Goal: Check status: Check status

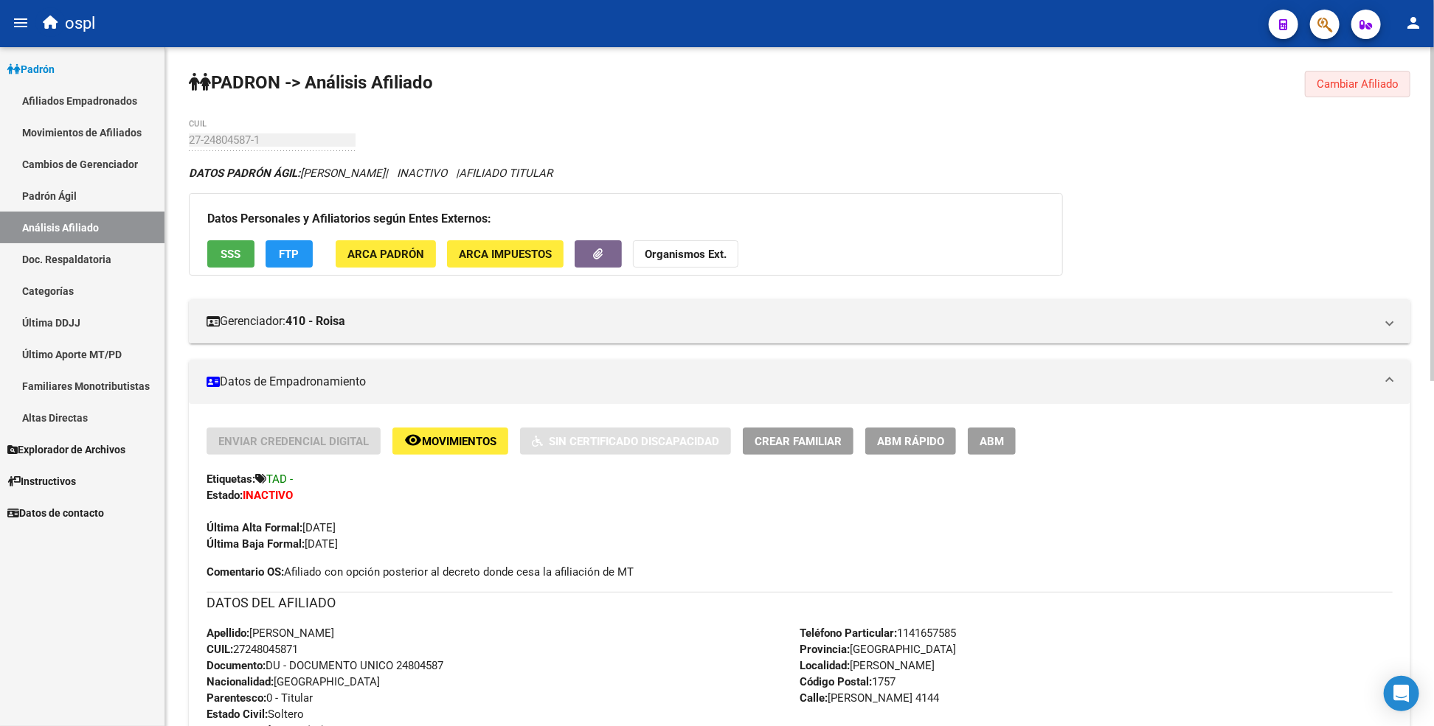
click at [1357, 89] on span "Cambiar Afiliado" at bounding box center [1357, 83] width 82 height 13
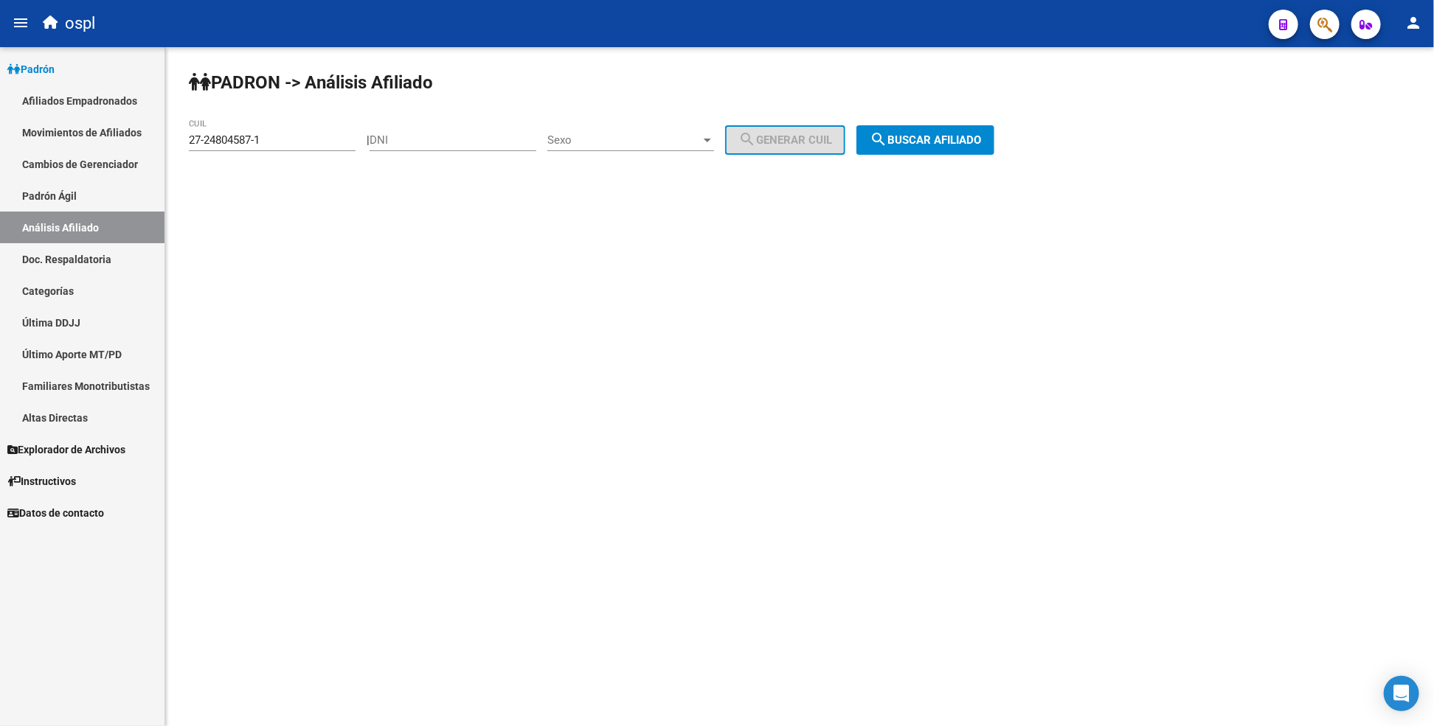
click at [916, 71] on div "PADRON -> Análisis Afiliado 27-24804587-1 CUIL | DNI Sexo Sexo search Generar C…" at bounding box center [799, 124] width 1269 height 155
click at [296, 146] on input "27-24804587-1" at bounding box center [272, 139] width 167 height 13
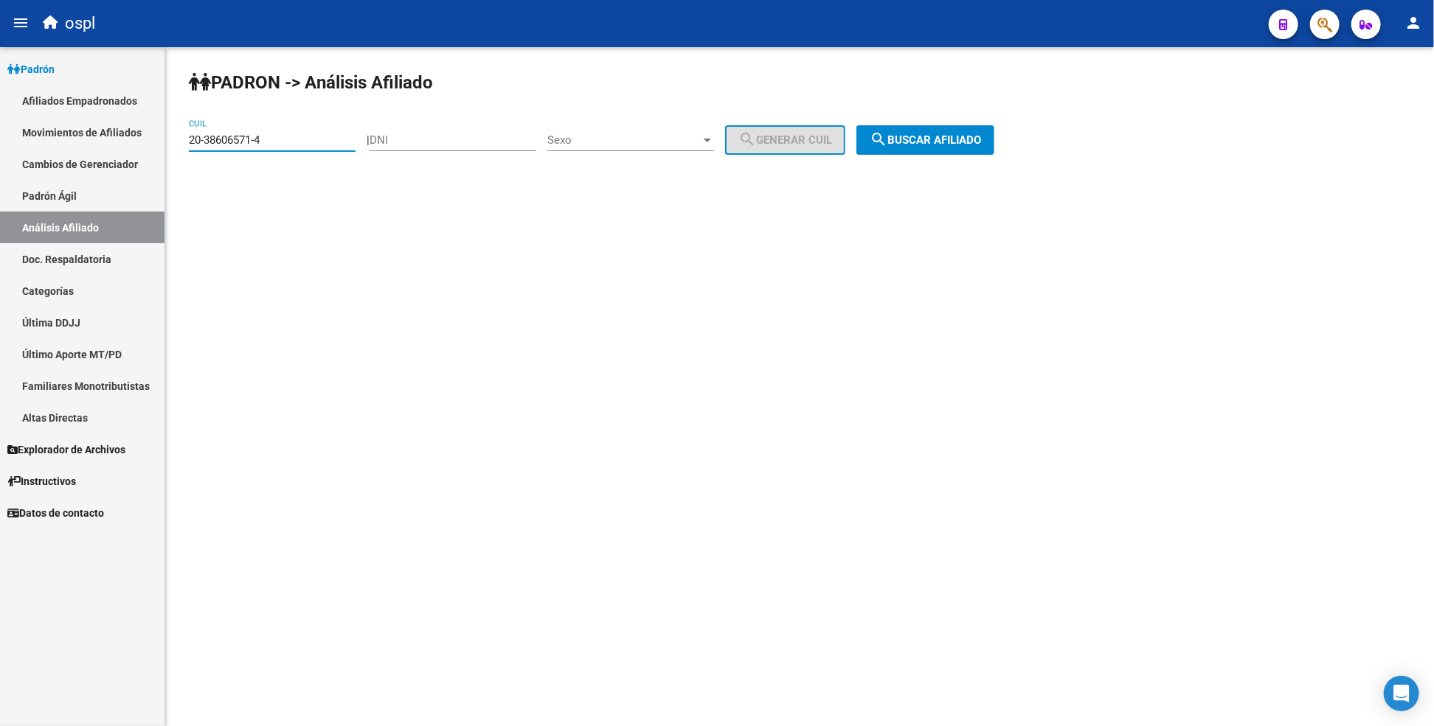
type input "20-38606571-4"
click at [916, 140] on span "search Buscar afiliado" at bounding box center [925, 139] width 111 height 13
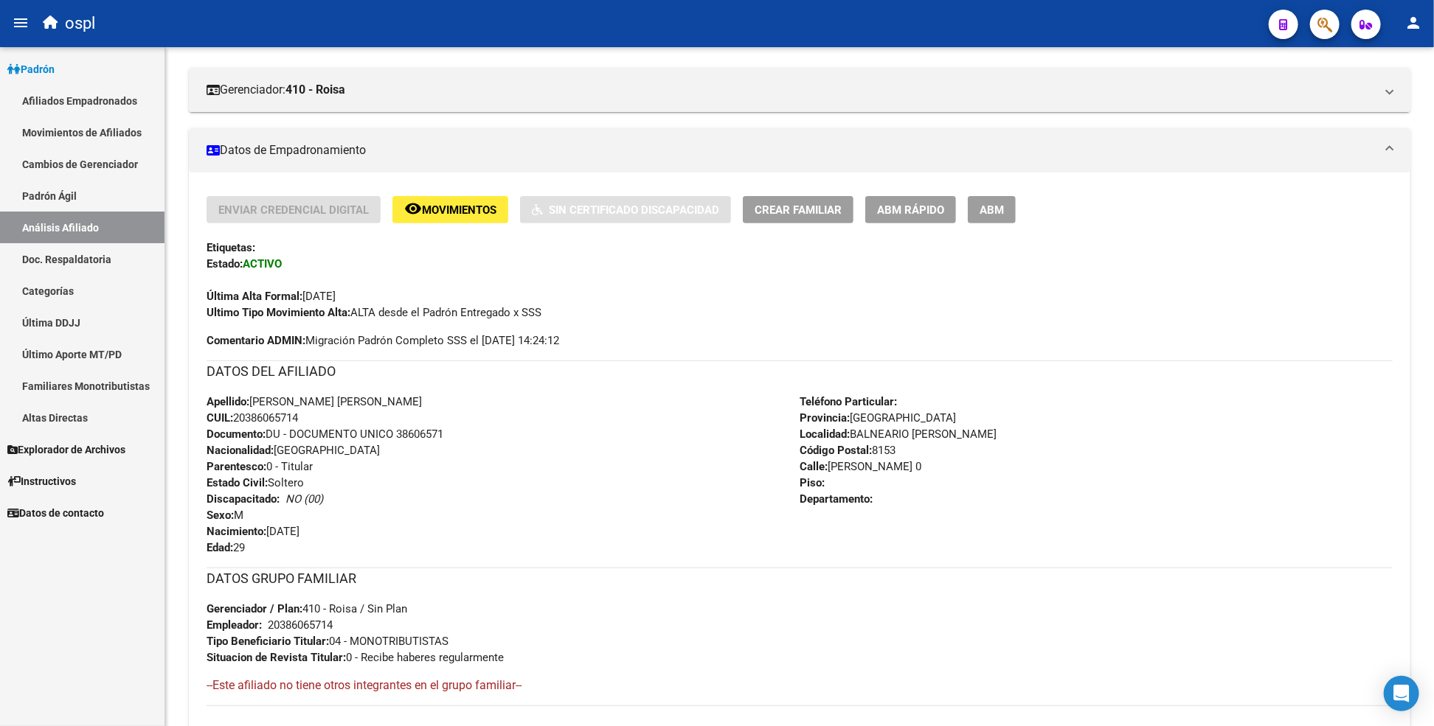
scroll to position [246, 0]
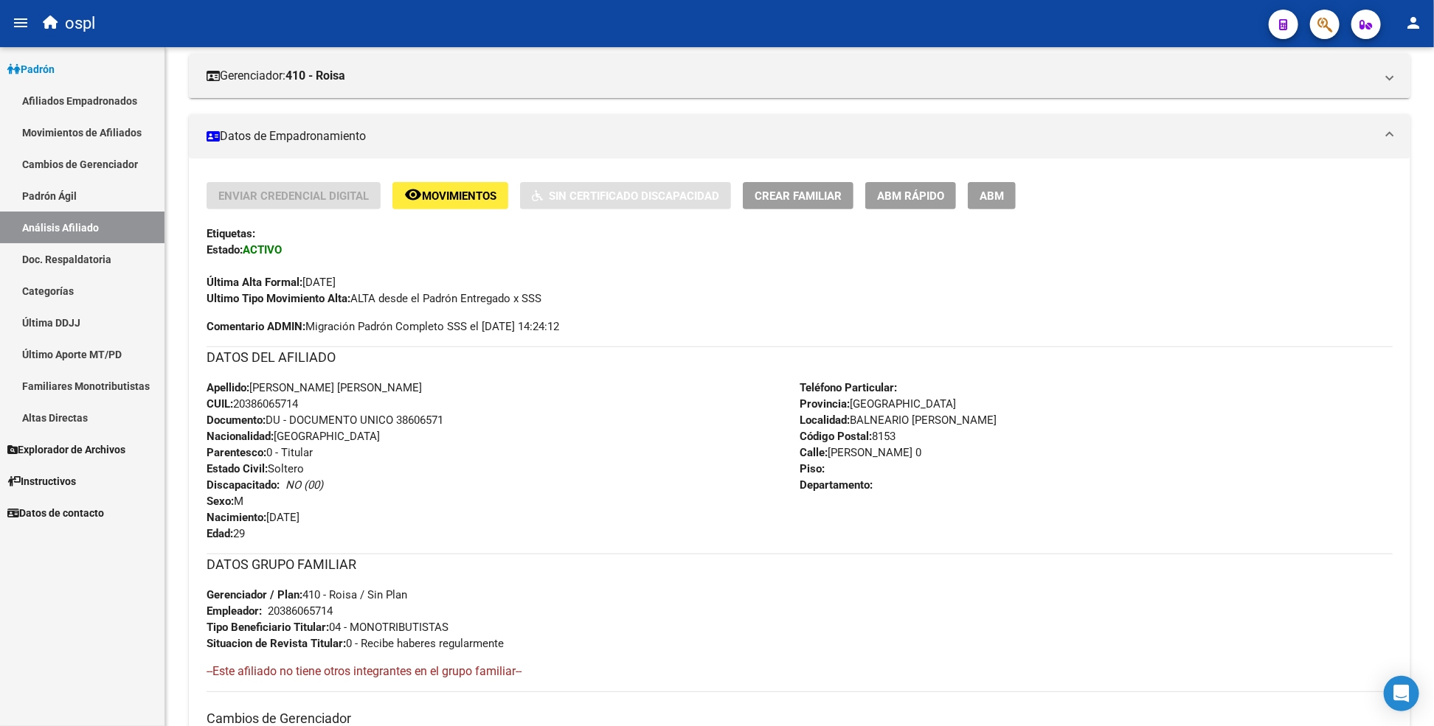
click at [285, 408] on span "CUIL: 20386065714" at bounding box center [252, 404] width 91 height 13
copy span "20386065714"
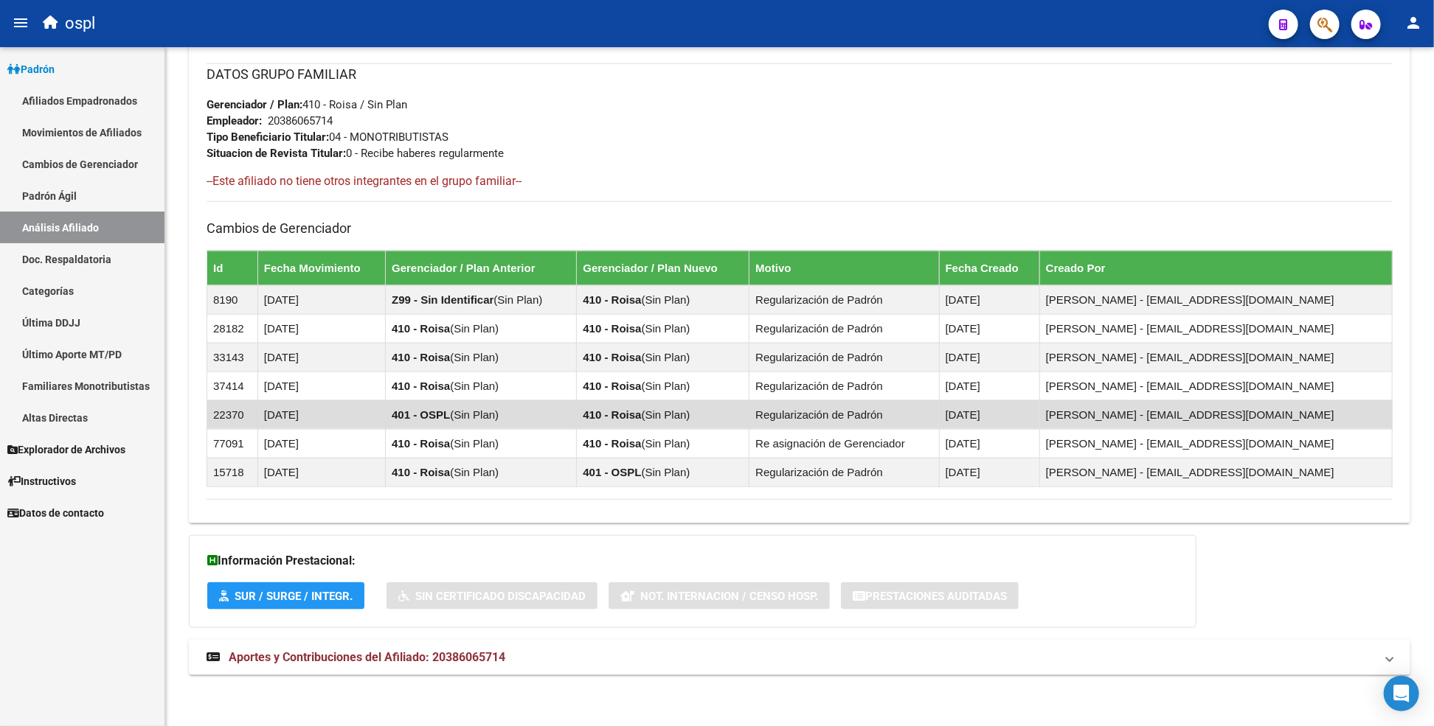
scroll to position [738, 0]
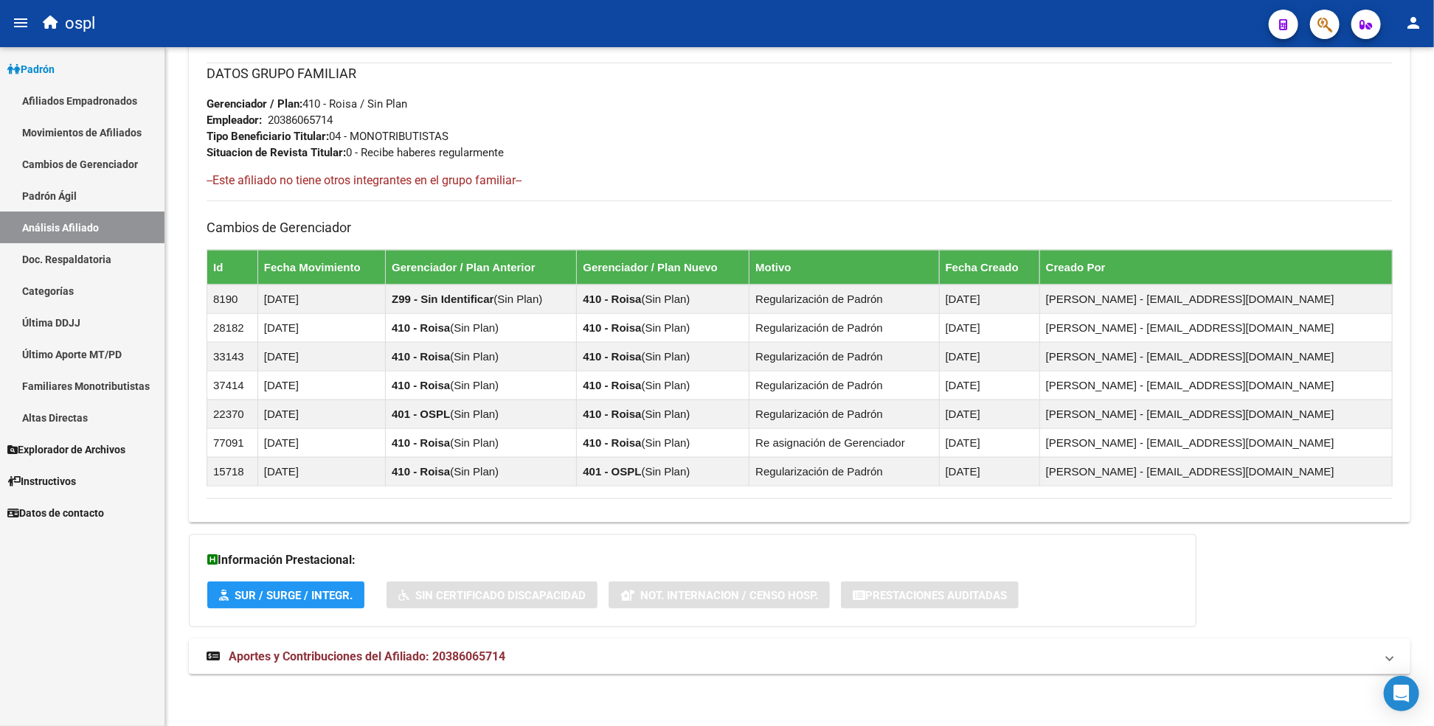
click at [371, 665] on strong "Aportes y Contribuciones del Afiliado: 20386065714" at bounding box center [356, 657] width 299 height 16
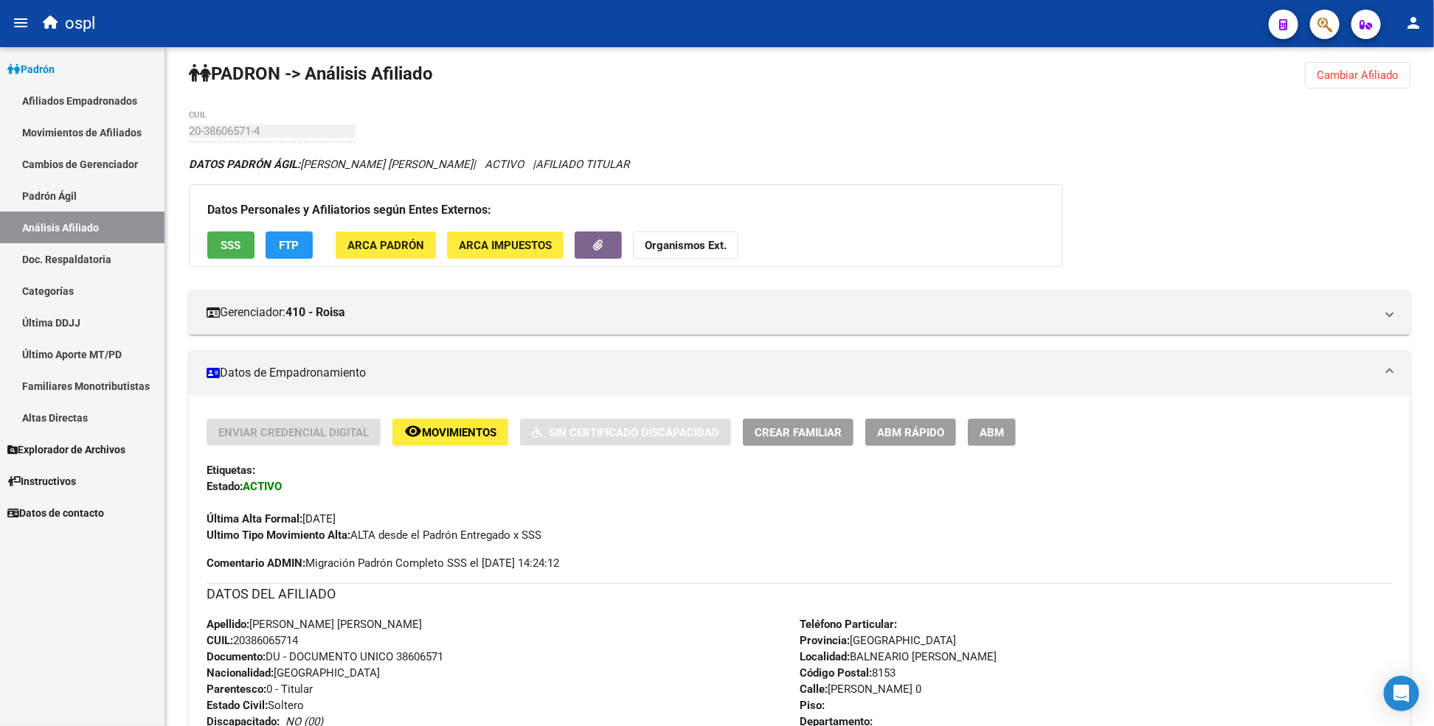
scroll to position [0, 0]
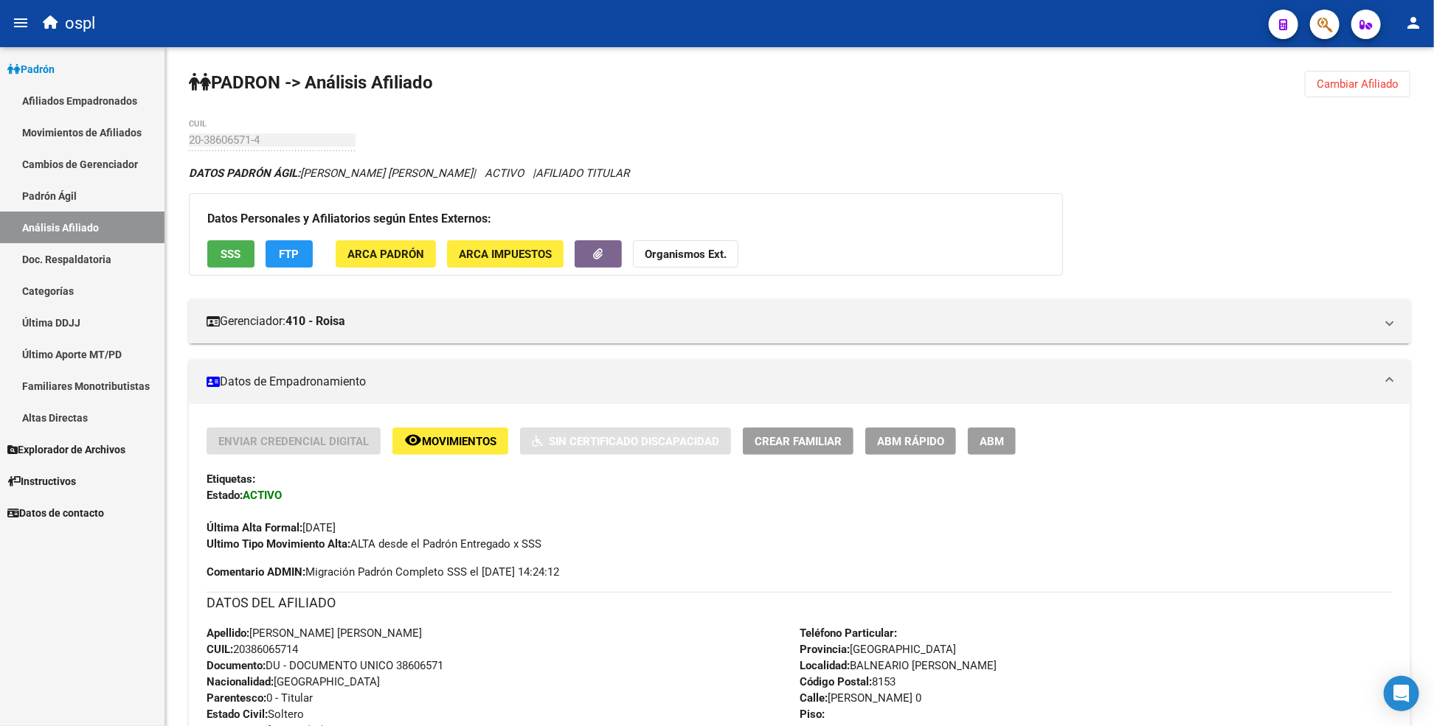
click at [232, 133] on div "20-38606571-4 CUIL" at bounding box center [272, 135] width 167 height 32
copy input
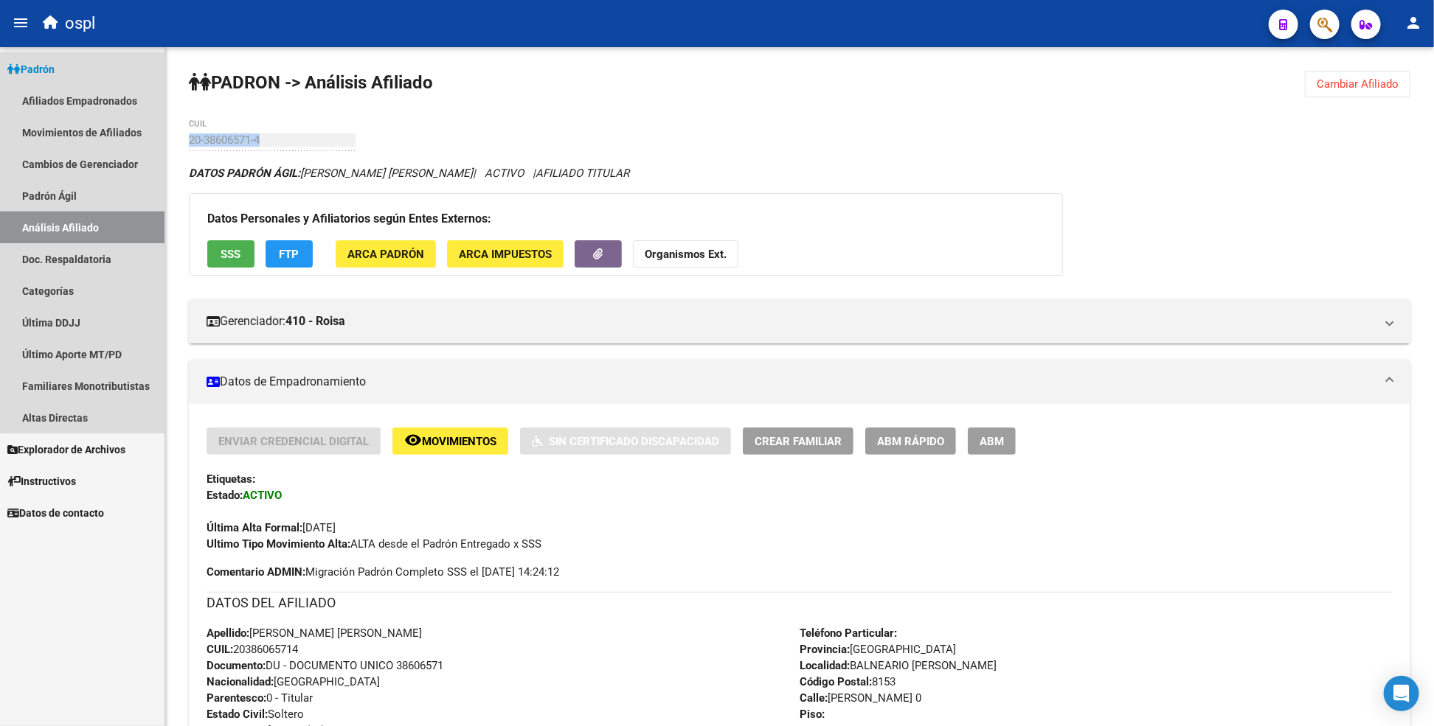
click at [122, 217] on link "Análisis Afiliado" at bounding box center [82, 228] width 164 height 32
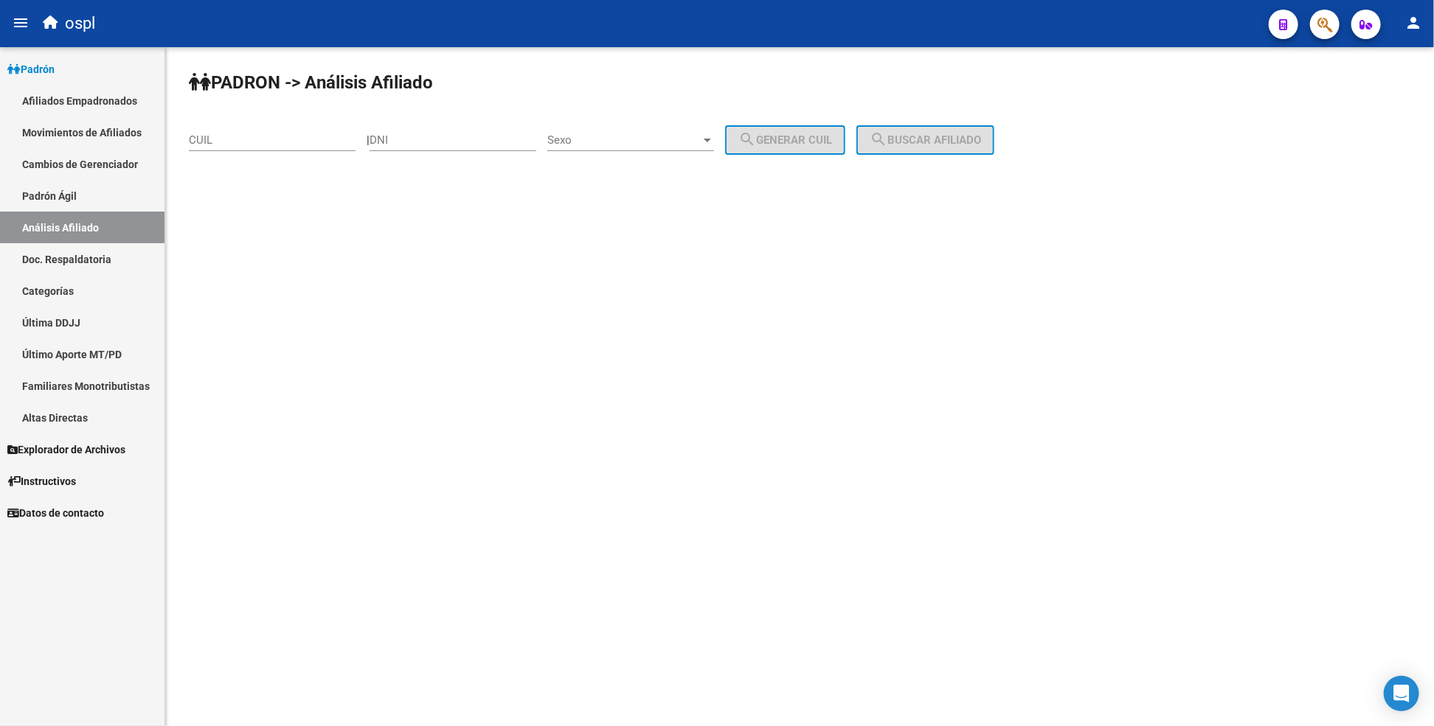
click at [119, 108] on link "Afiliados Empadronados" at bounding box center [82, 101] width 164 height 32
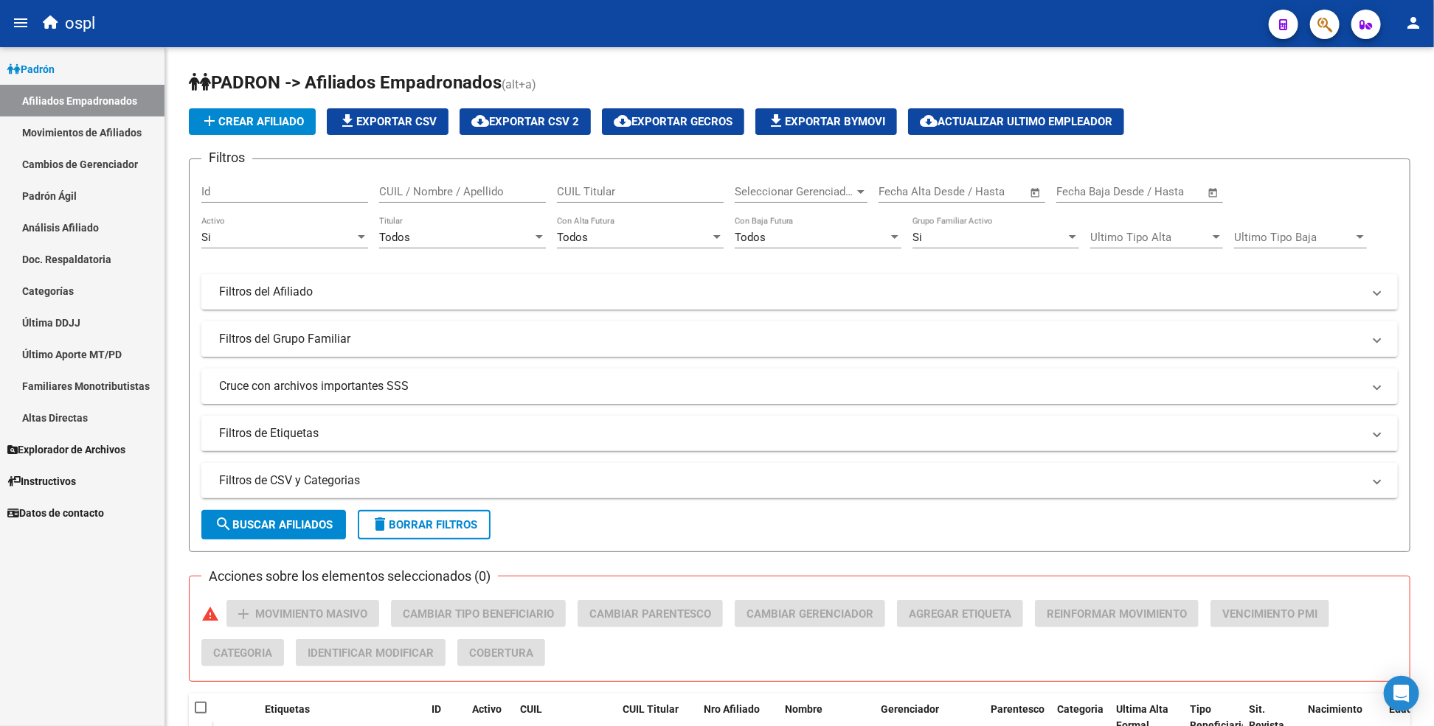
click at [724, 46] on mat-toolbar "menu ospl person" at bounding box center [717, 23] width 1434 height 47
